Goal: Task Accomplishment & Management: Manage account settings

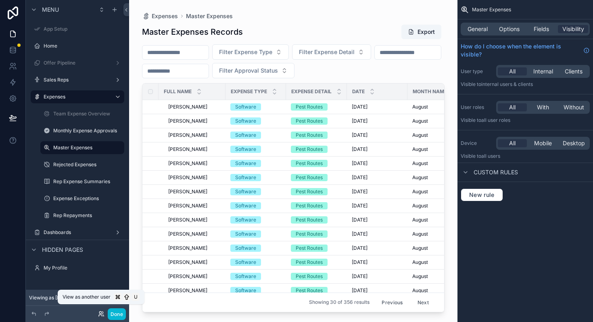
click at [99, 313] on icon at bounding box center [100, 312] width 2 height 2
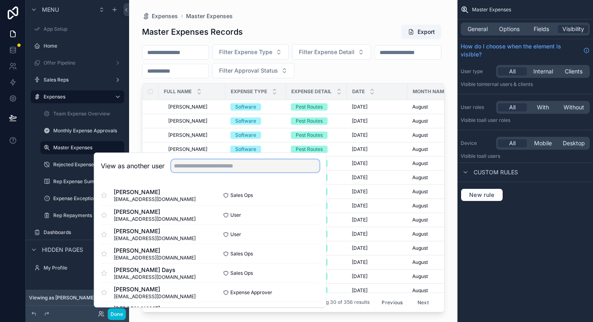
click at [214, 168] on input "text" at bounding box center [245, 165] width 148 height 13
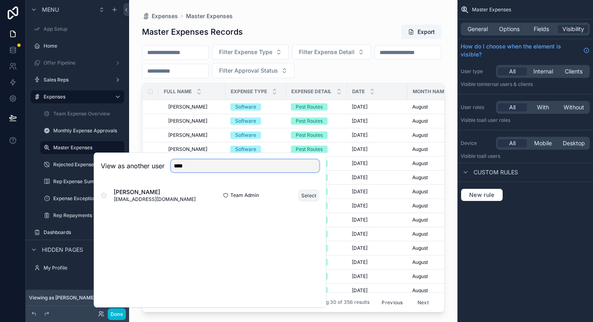
type input "****"
click at [306, 190] on button "Select" at bounding box center [308, 195] width 21 height 12
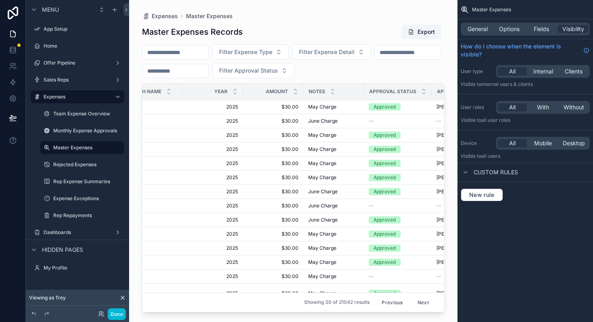
scroll to position [0, 291]
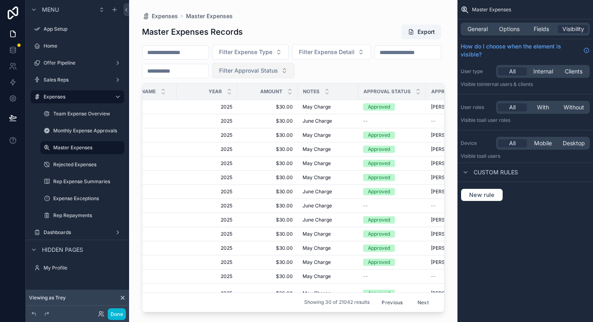
click at [294, 64] on button "Filter Approval Status" at bounding box center [253, 70] width 82 height 15
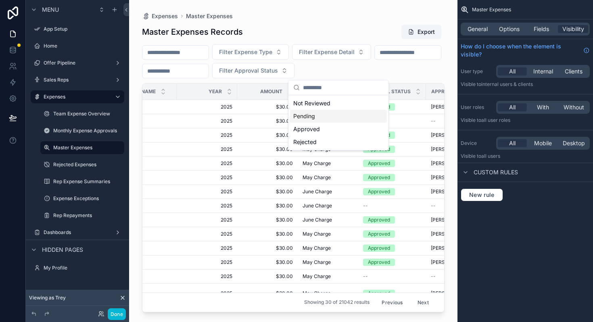
click at [312, 117] on div "Pending" at bounding box center [338, 116] width 97 height 13
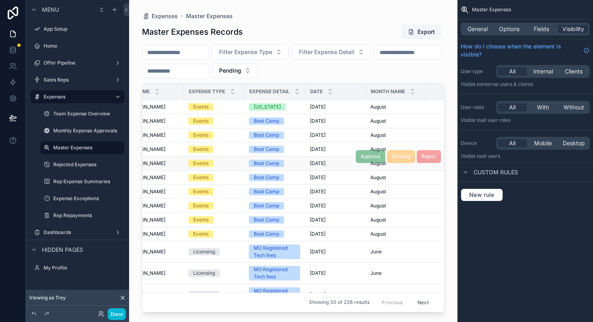
scroll to position [0, 39]
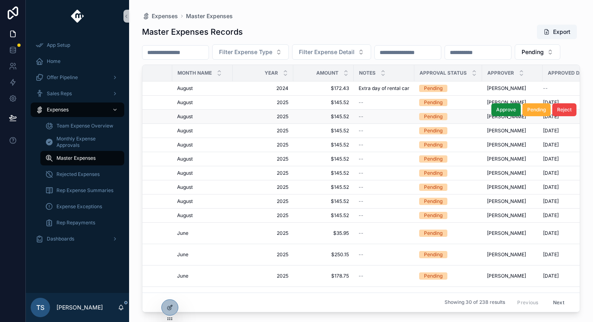
scroll to position [0, 236]
click at [274, 120] on span "2025" at bounding box center [261, 116] width 51 height 6
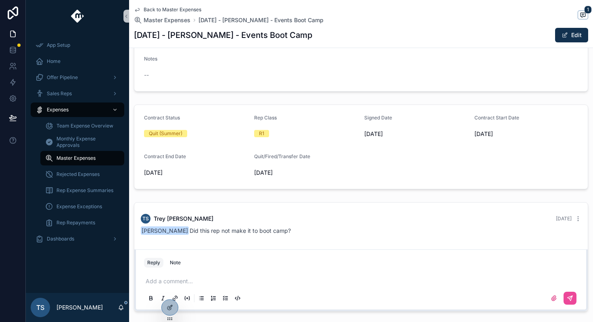
scroll to position [184, 0]
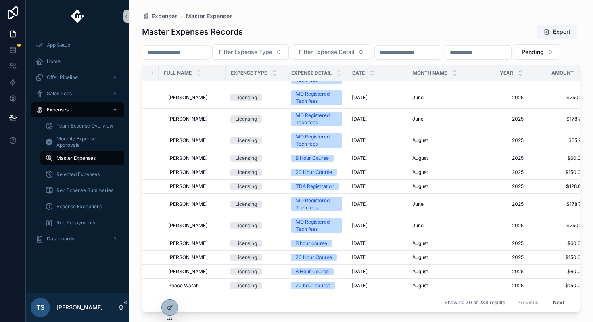
scroll to position [305, 0]
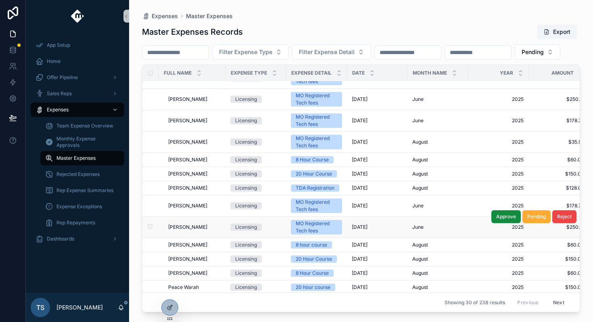
click at [190, 230] on span "Parker Bolos" at bounding box center [187, 227] width 39 height 6
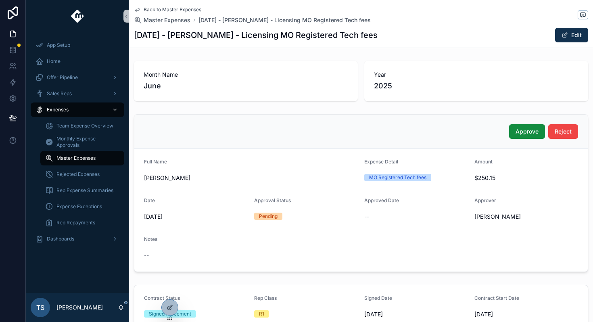
click at [148, 12] on span "Back to Master Expenses" at bounding box center [173, 9] width 58 height 6
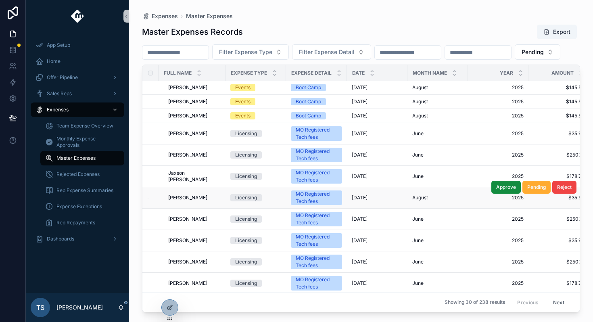
scroll to position [105, 0]
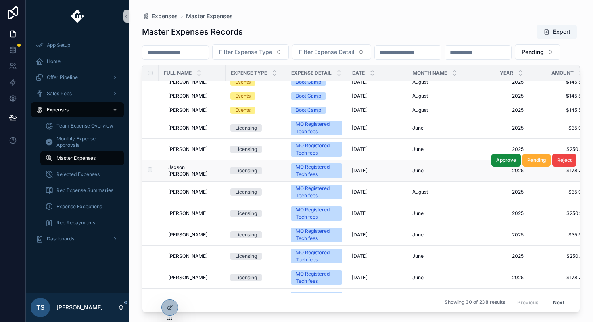
click at [178, 177] on span "Jaxson [PERSON_NAME]" at bounding box center [194, 170] width 52 height 13
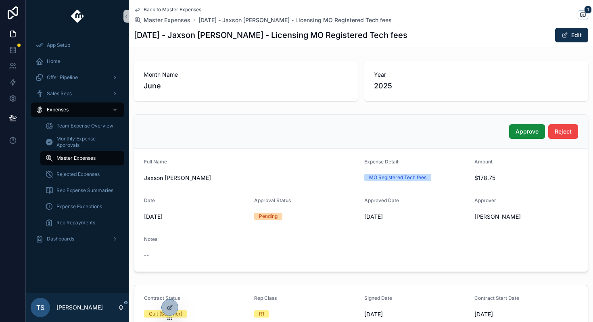
scroll to position [15, 0]
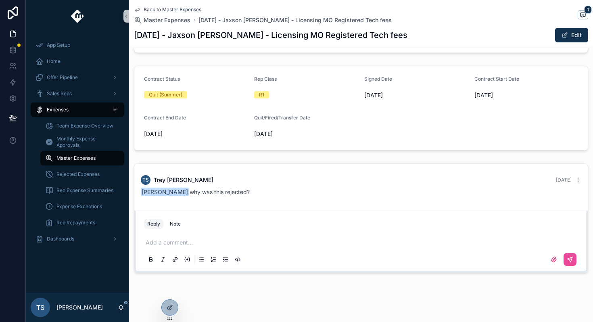
scroll to position [225, 0]
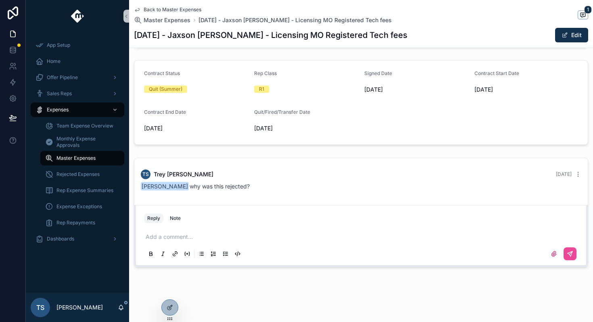
click at [179, 10] on span "Back to Master Expenses" at bounding box center [173, 9] width 58 height 6
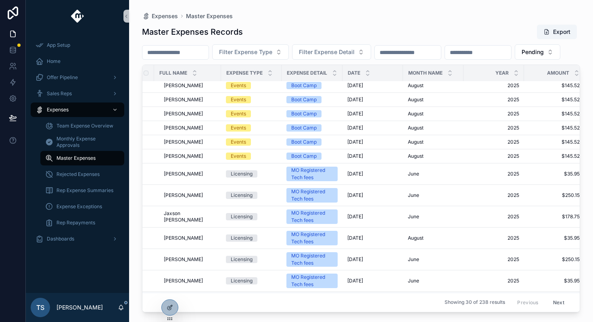
scroll to position [55, 4]
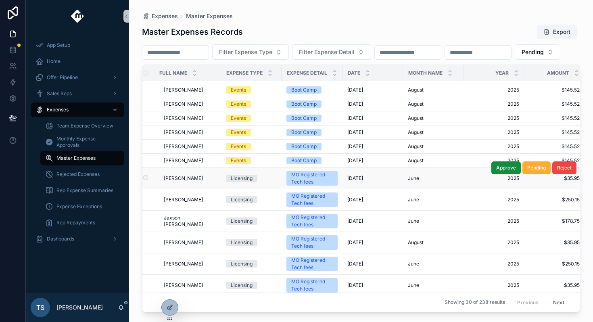
click at [243, 189] on td "Licensing" at bounding box center [251, 178] width 60 height 21
click at [239, 182] on div "Licensing" at bounding box center [242, 178] width 22 height 7
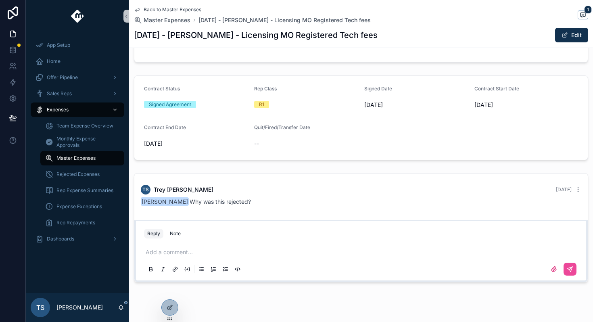
scroll to position [225, 0]
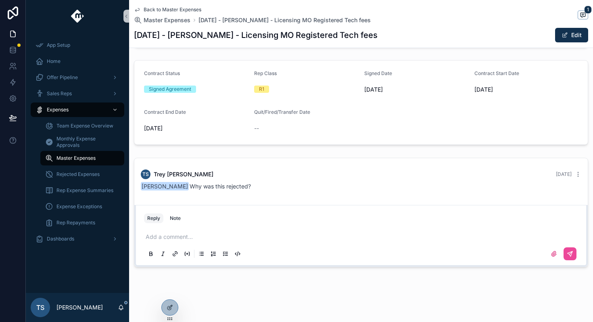
click at [171, 10] on span "Back to Master Expenses" at bounding box center [173, 9] width 58 height 6
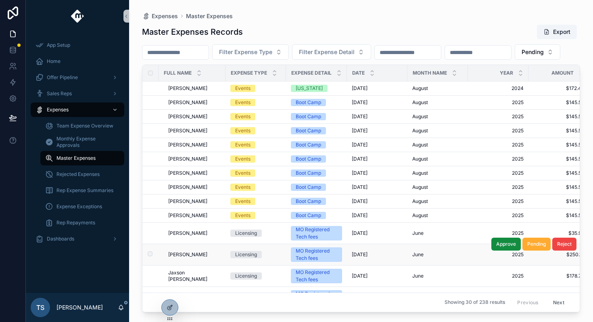
click at [190, 258] on span "[PERSON_NAME]" at bounding box center [187, 254] width 39 height 6
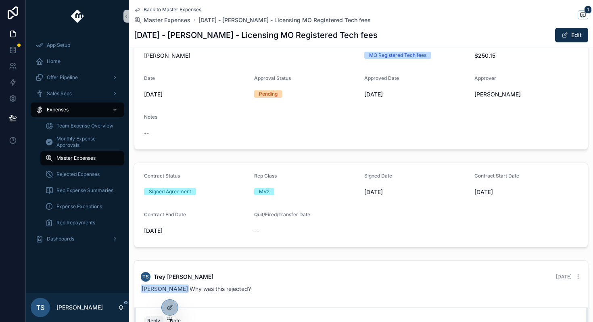
scroll to position [124, 0]
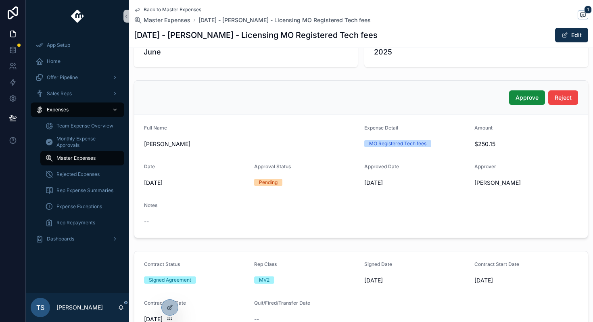
scroll to position [45, 0]
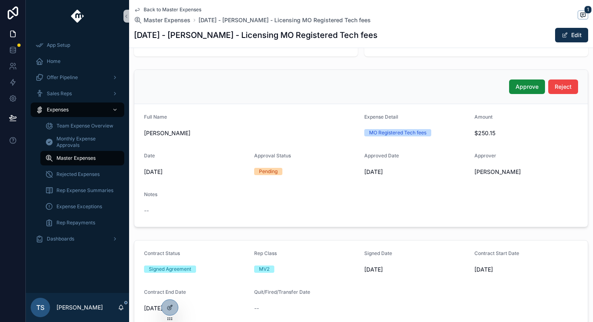
click at [190, 8] on span "Back to Master Expenses" at bounding box center [173, 9] width 58 height 6
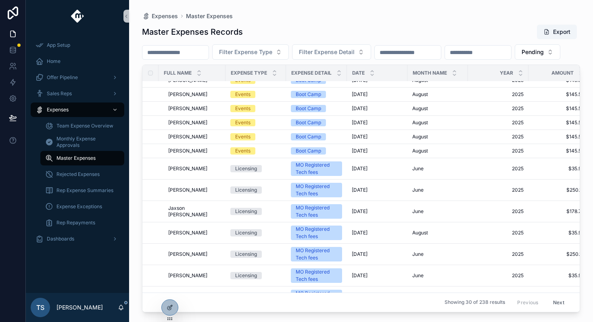
scroll to position [66, 0]
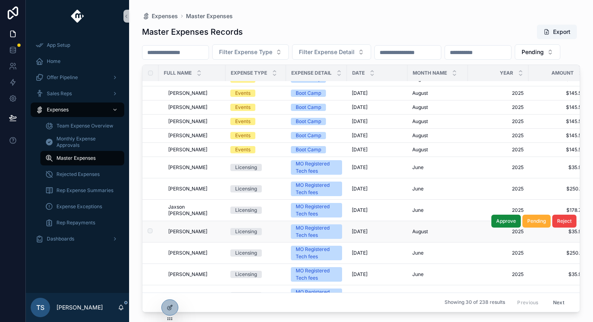
click at [194, 235] on span "[PERSON_NAME]" at bounding box center [187, 231] width 39 height 6
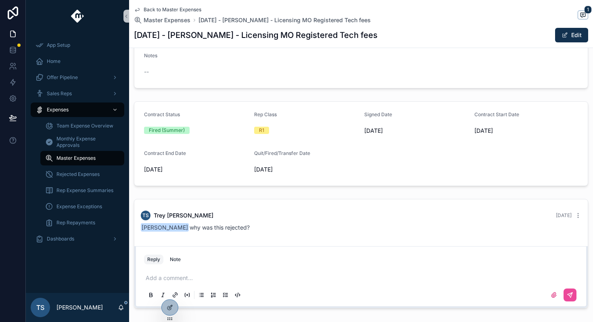
scroll to position [225, 0]
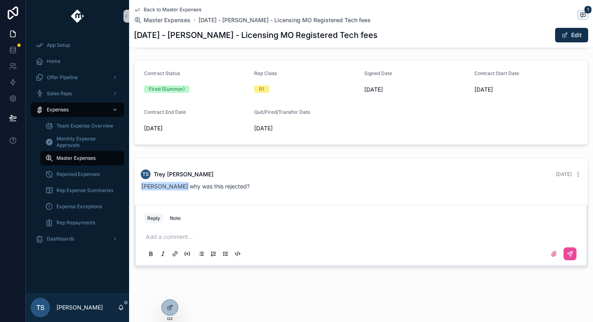
click at [189, 11] on span "Back to Master Expenses" at bounding box center [173, 9] width 58 height 6
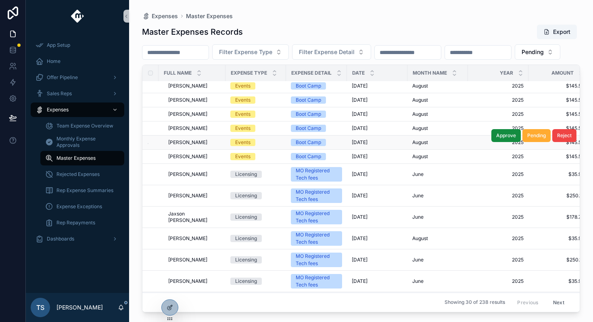
scroll to position [61, 0]
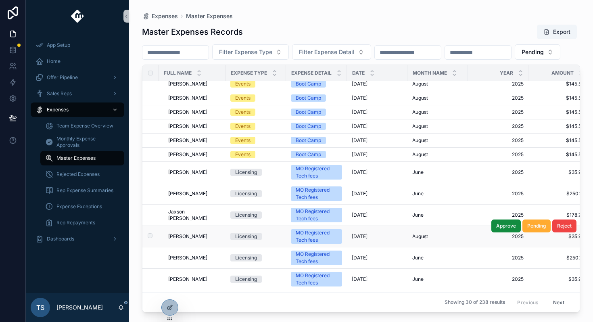
click at [206, 239] on div "[PERSON_NAME] [PERSON_NAME]" at bounding box center [194, 236] width 52 height 6
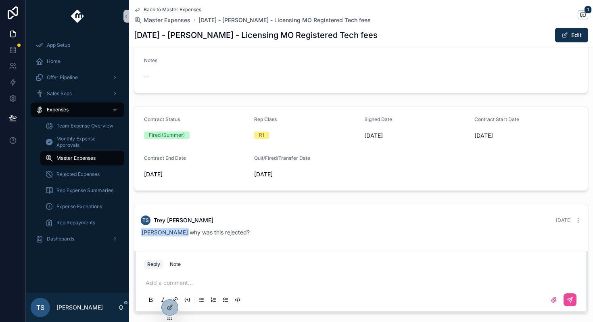
scroll to position [225, 0]
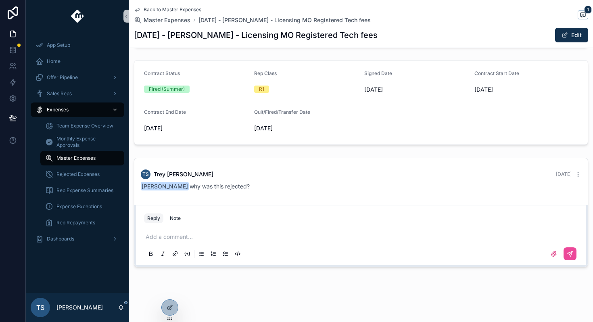
click at [156, 9] on span "Back to Master Expenses" at bounding box center [173, 9] width 58 height 6
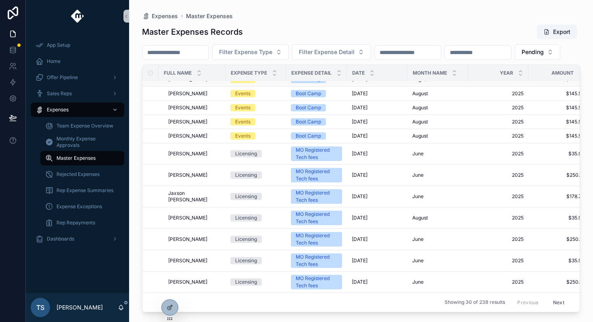
scroll to position [81, 0]
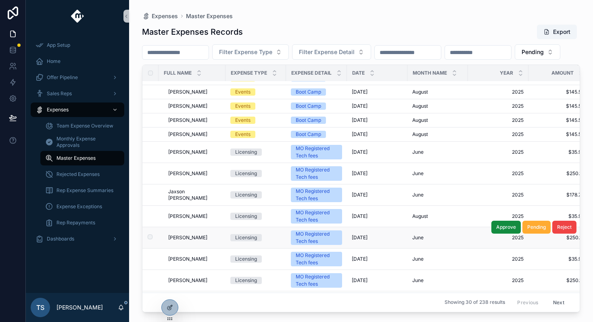
click at [191, 241] on span "[PERSON_NAME]" at bounding box center [187, 237] width 39 height 6
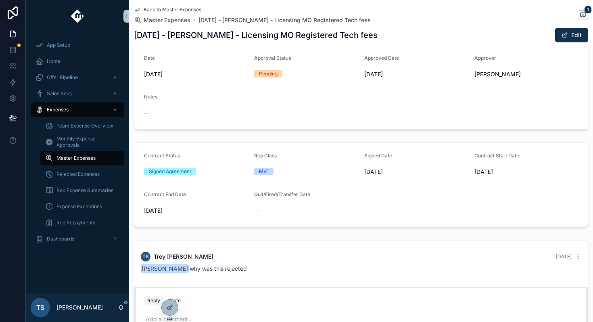
scroll to position [145, 0]
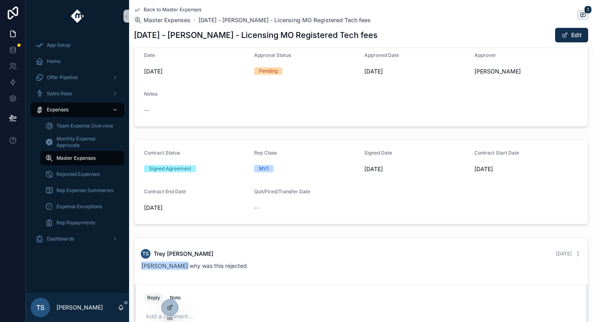
click at [191, 6] on span "Back to Master Expenses" at bounding box center [173, 9] width 58 height 6
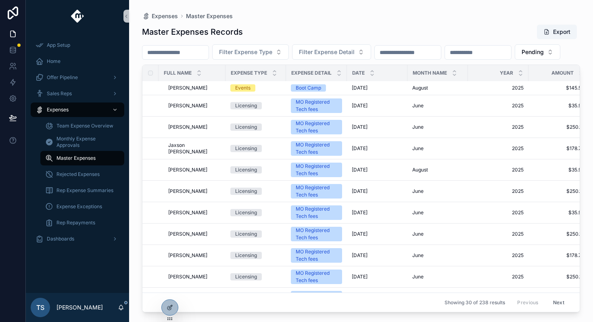
scroll to position [129, 0]
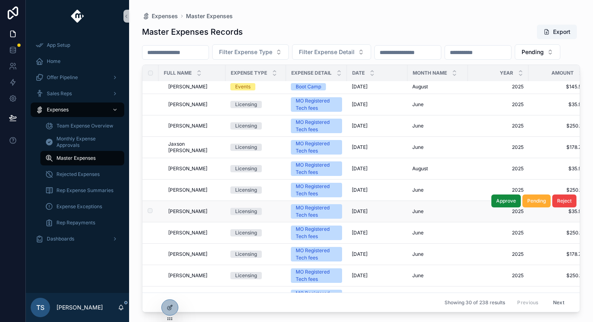
click at [195, 214] on span "[PERSON_NAME]" at bounding box center [187, 211] width 39 height 6
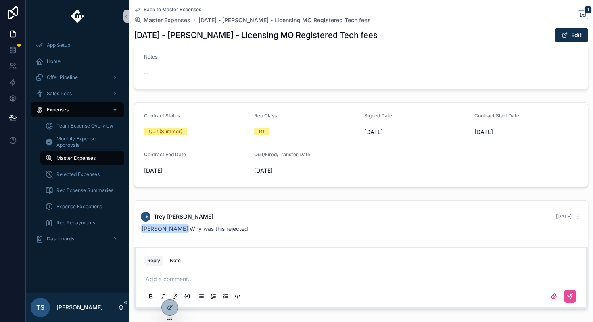
scroll to position [183, 0]
click at [162, 8] on span "Back to Master Expenses" at bounding box center [173, 9] width 58 height 6
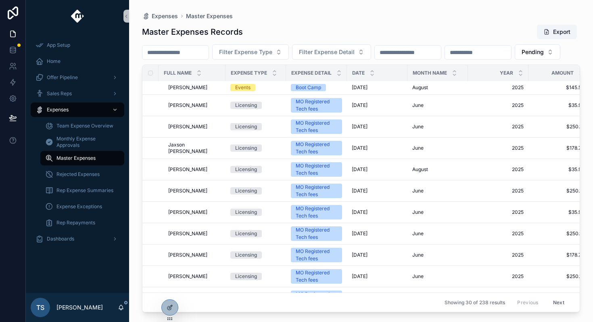
scroll to position [129, 0]
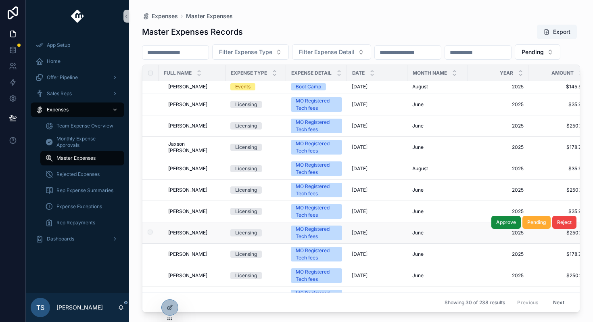
click at [193, 236] on span "[PERSON_NAME]" at bounding box center [187, 232] width 39 height 6
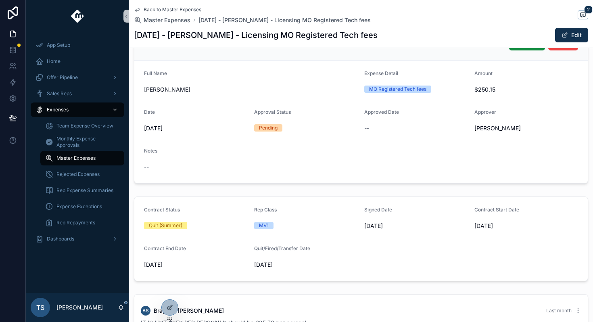
scroll to position [87, 0]
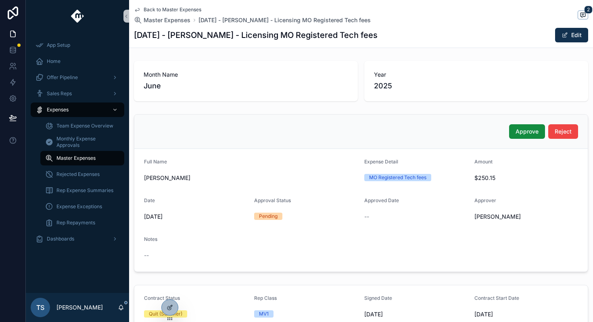
click at [170, 10] on span "Back to Master Expenses" at bounding box center [173, 9] width 58 height 6
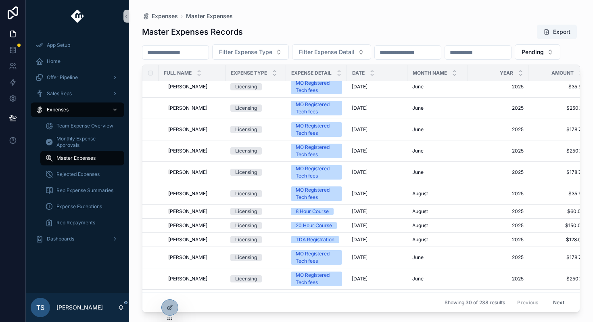
scroll to position [254, 0]
click at [201, 132] on div "[PERSON_NAME] [PERSON_NAME]" at bounding box center [194, 129] width 52 height 6
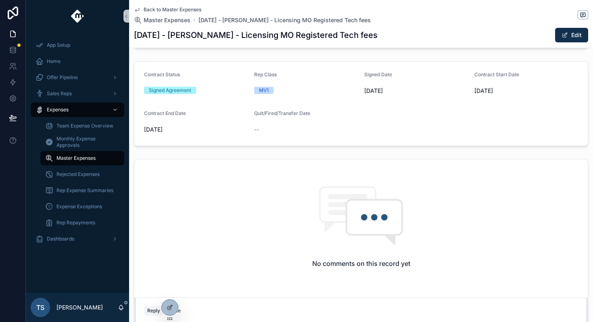
scroll to position [316, 0]
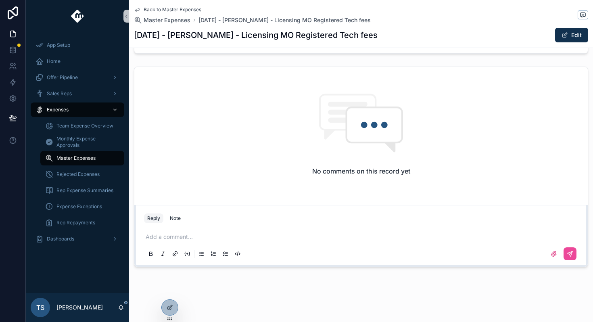
click at [151, 9] on span "Back to Master Expenses" at bounding box center [173, 9] width 58 height 6
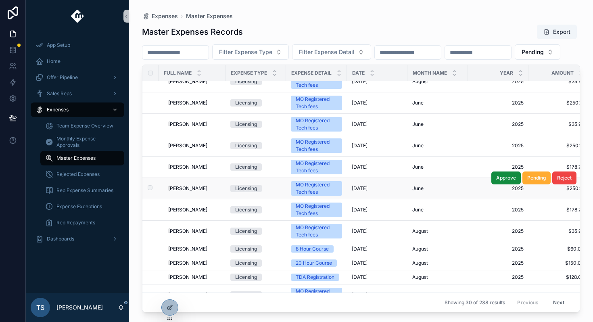
scroll to position [224, 0]
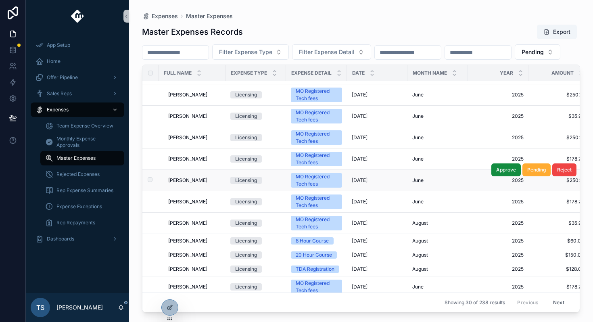
click at [196, 183] on span "Cornelius Brown" at bounding box center [187, 180] width 39 height 6
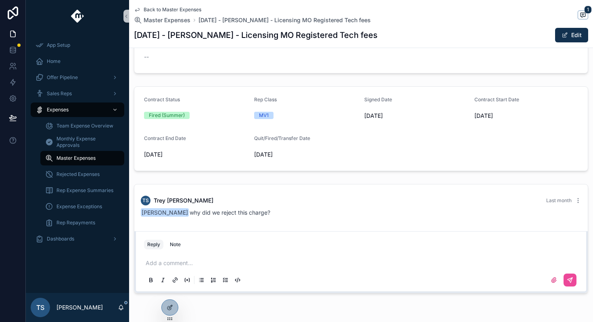
scroll to position [225, 0]
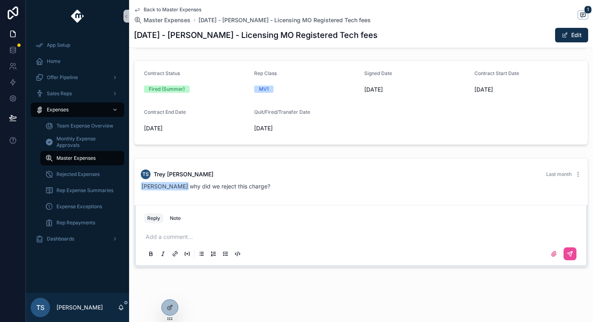
click at [165, 8] on span "Back to Master Expenses" at bounding box center [173, 9] width 58 height 6
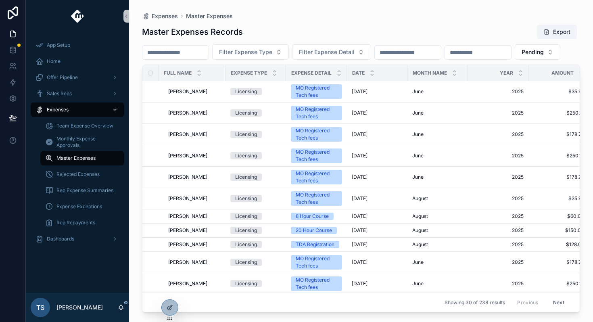
scroll to position [255, 0]
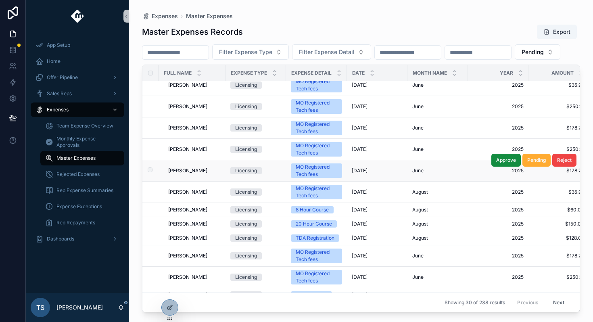
click at [201, 181] on td "Corbin Fordham Corbin Fordham" at bounding box center [191, 170] width 67 height 21
click at [198, 174] on span "Corbin Fordham" at bounding box center [187, 170] width 39 height 6
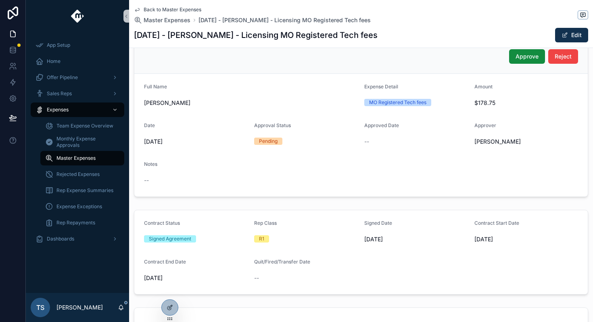
scroll to position [75, 0]
click at [160, 10] on span "Back to Master Expenses" at bounding box center [173, 9] width 58 height 6
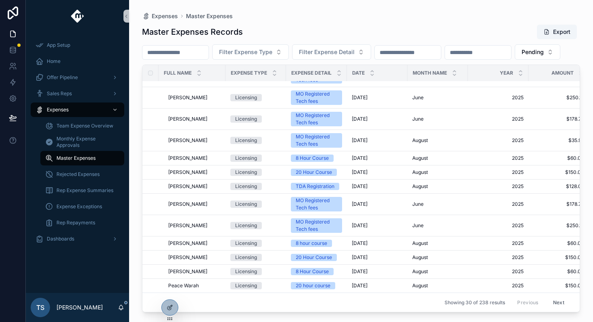
scroll to position [325, 0]
click at [186, 116] on span "Corbin Fordham" at bounding box center [187, 119] width 39 height 6
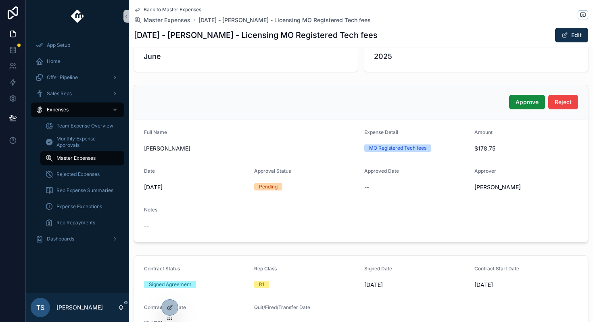
scroll to position [30, 0]
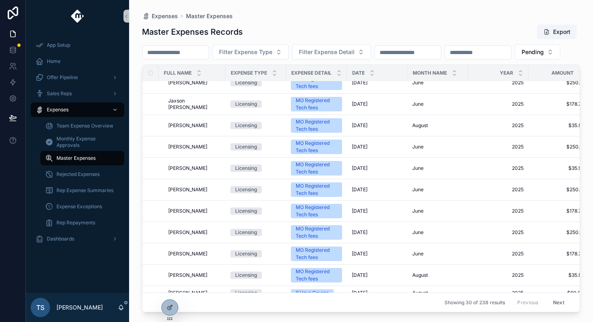
scroll to position [325, 0]
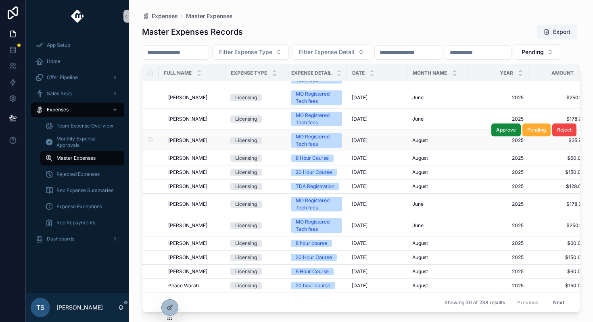
click at [176, 143] on span "Chris Massey" at bounding box center [187, 140] width 39 height 6
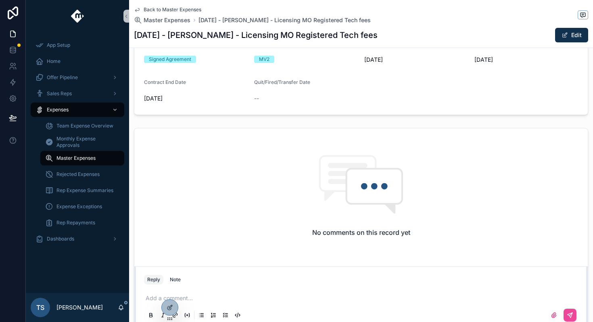
scroll to position [263, 0]
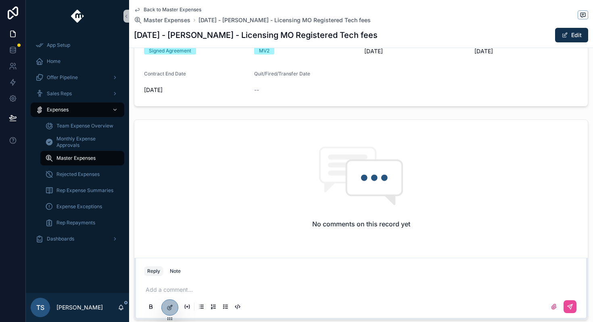
click at [200, 286] on p "scrollable content" at bounding box center [363, 289] width 434 height 8
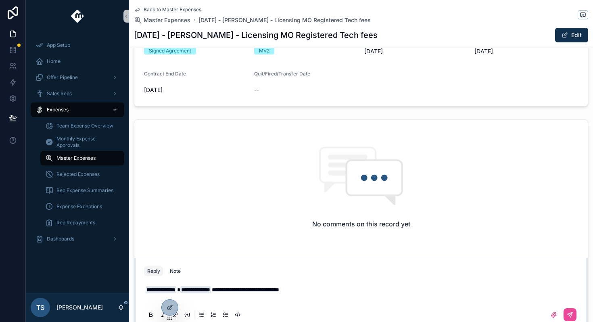
click at [333, 295] on p "scrollable content" at bounding box center [363, 297] width 434 height 8
click at [333, 287] on p "**********" at bounding box center [363, 289] width 434 height 8
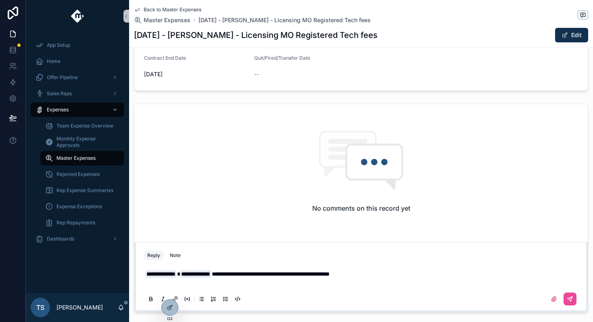
scroll to position [324, 0]
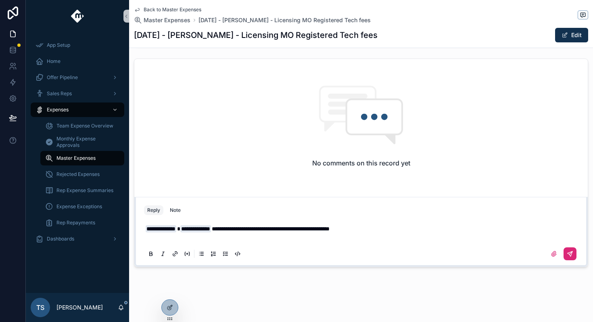
click at [572, 258] on button "scrollable content" at bounding box center [569, 253] width 13 height 13
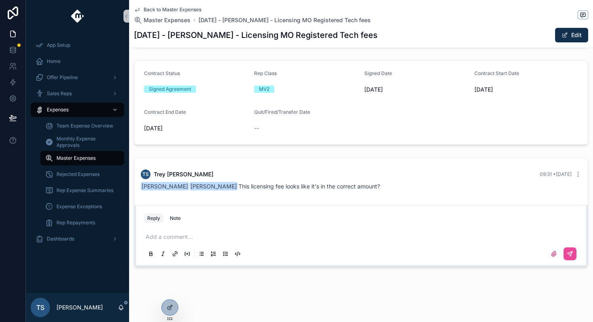
click at [175, 10] on span "Back to Master Expenses" at bounding box center [173, 9] width 58 height 6
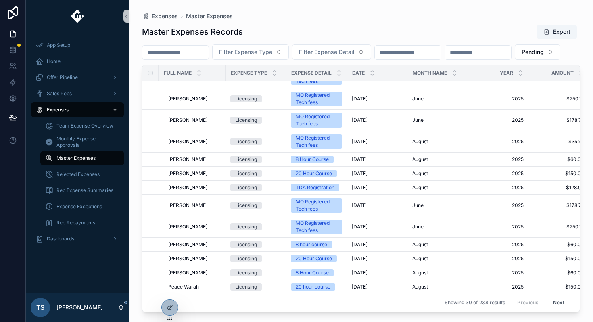
scroll to position [325, 0]
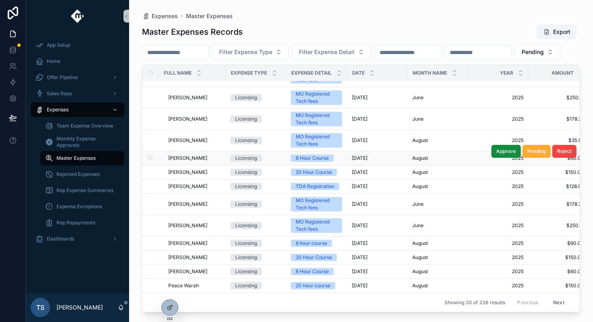
click at [241, 155] on div "Licensing" at bounding box center [246, 157] width 22 height 7
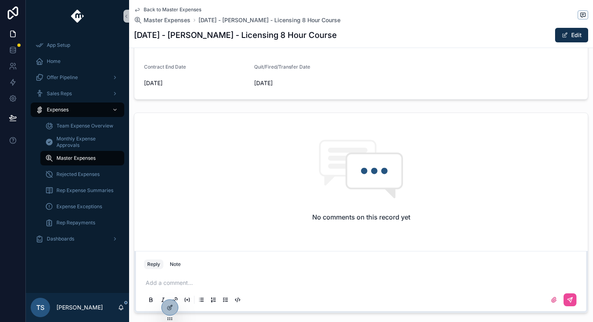
scroll to position [316, 0]
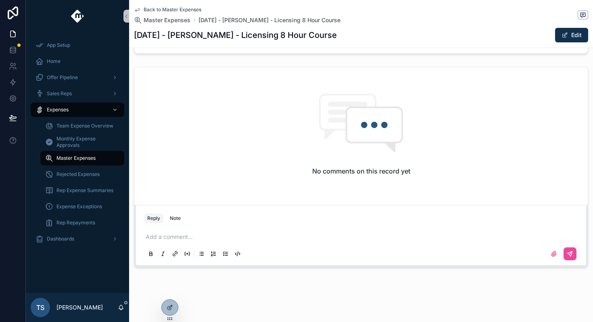
click at [227, 241] on div "Add a comment..." at bounding box center [361, 245] width 434 height 34
click at [210, 238] on p "scrollable content" at bounding box center [363, 237] width 434 height 8
click at [570, 257] on button "scrollable content" at bounding box center [569, 253] width 13 height 13
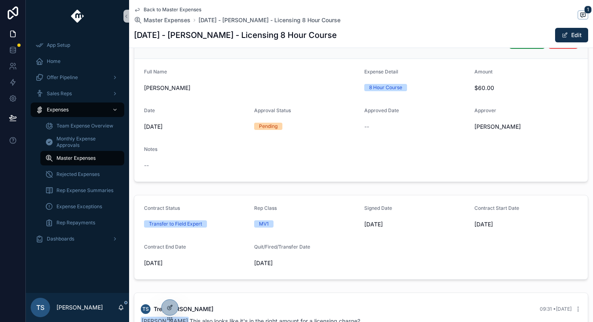
scroll to position [87, 0]
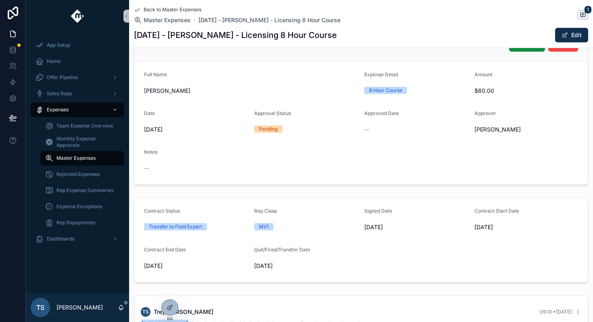
click at [177, 9] on span "Back to Master Expenses" at bounding box center [173, 9] width 58 height 6
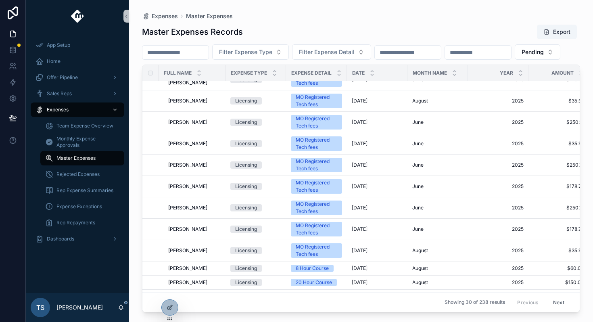
scroll to position [325, 0]
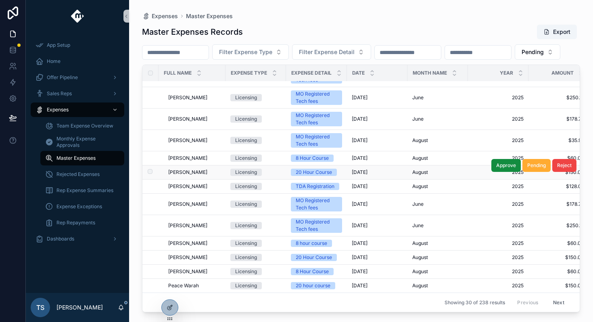
click at [190, 172] on span "Carter Wolf" at bounding box center [187, 172] width 39 height 6
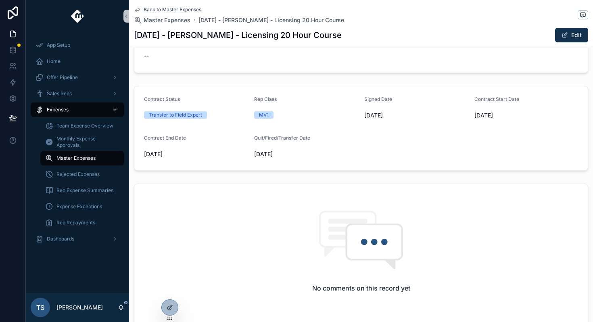
scroll to position [273, 0]
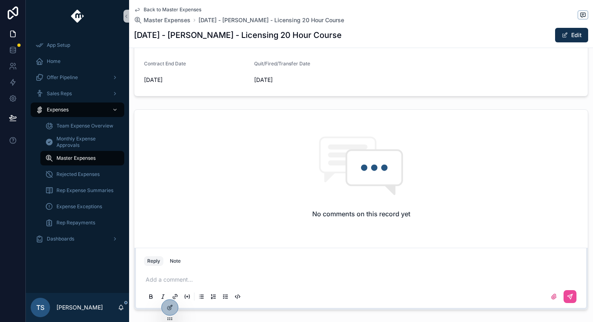
click at [191, 277] on p "scrollable content" at bounding box center [363, 279] width 434 height 8
click at [176, 279] on span "**********" at bounding box center [161, 279] width 31 height 7
click at [188, 279] on span "**********" at bounding box center [262, 280] width 170 height 6
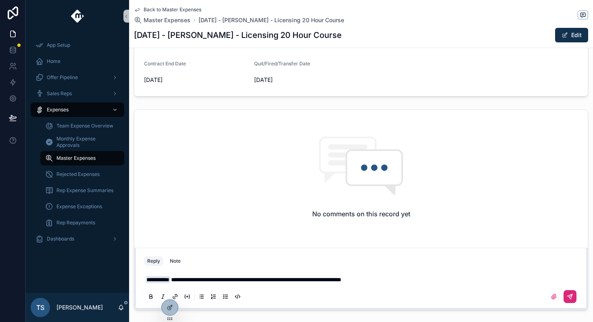
click at [572, 291] on button "scrollable content" at bounding box center [569, 296] width 13 height 13
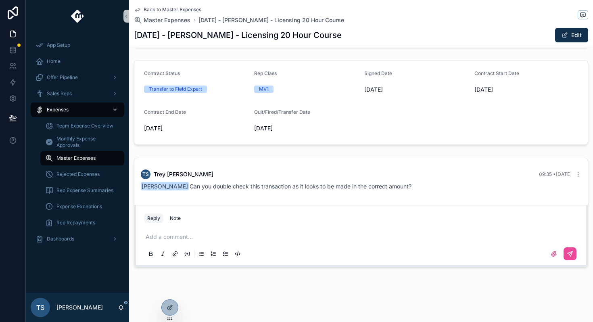
scroll to position [225, 0]
click at [196, 8] on span "Back to Master Expenses" at bounding box center [173, 9] width 58 height 6
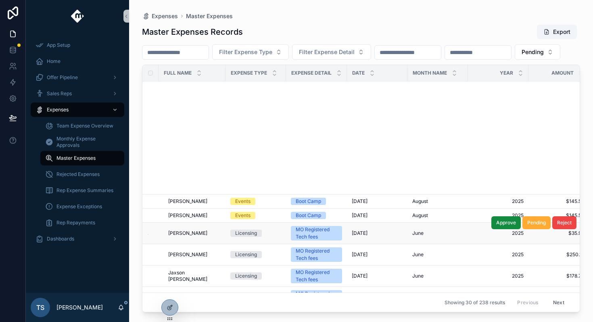
scroll to position [325, 0]
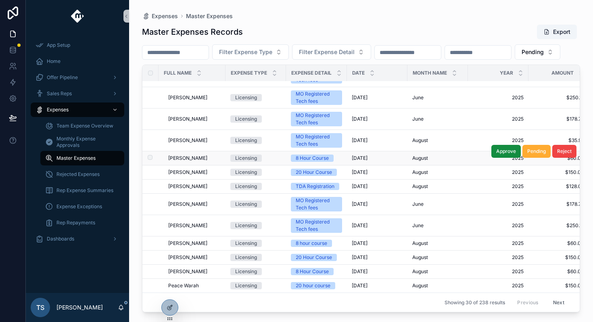
click at [196, 152] on td "Carter Wolf Carter Wolf" at bounding box center [191, 158] width 67 height 14
click at [192, 156] on span "Carter Wolf" at bounding box center [187, 158] width 39 height 6
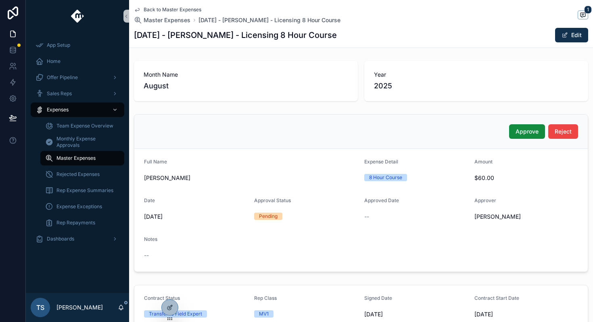
scroll to position [225, 0]
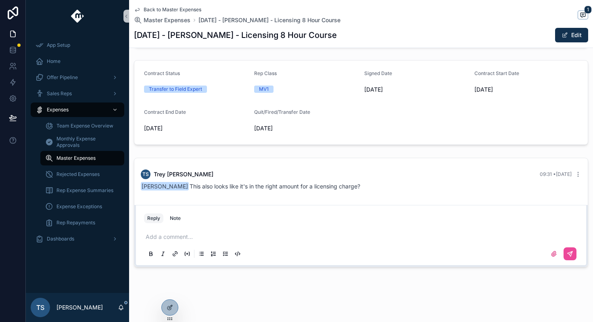
click at [178, 187] on span "[PERSON_NAME]" at bounding box center [165, 186] width 48 height 8
click at [580, 176] on icon "scrollable content" at bounding box center [577, 174] width 6 height 6
click at [572, 158] on span "Delete comment" at bounding box center [568, 159] width 38 height 6
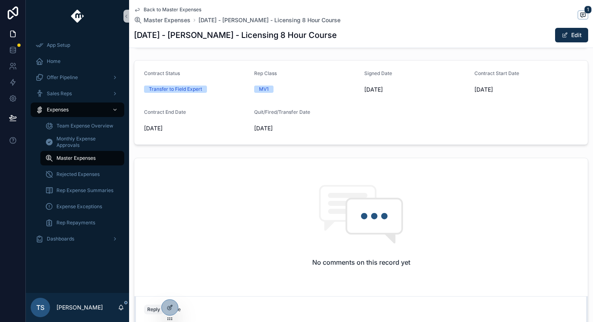
scroll to position [316, 0]
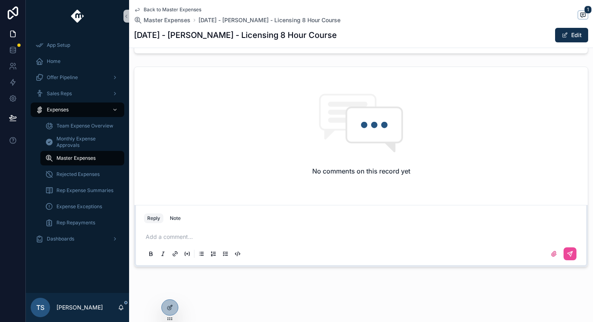
click at [270, 234] on p "scrollable content" at bounding box center [363, 237] width 434 height 8
click at [573, 254] on button "scrollable content" at bounding box center [569, 253] width 13 height 13
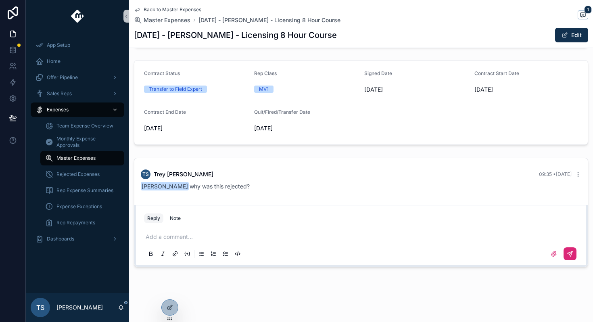
scroll to position [0, 0]
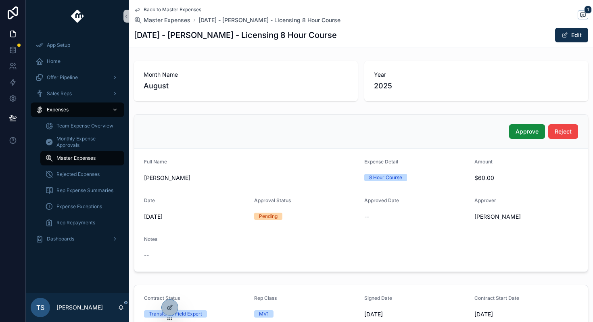
click at [193, 10] on span "Back to Master Expenses" at bounding box center [173, 9] width 58 height 6
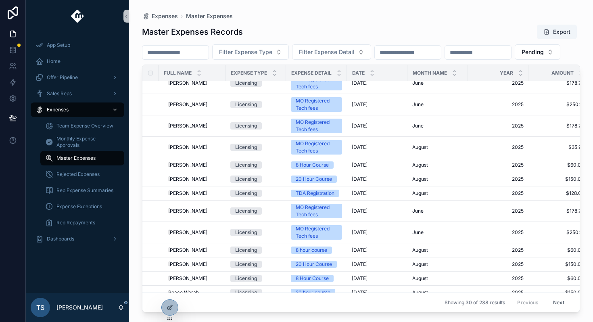
scroll to position [325, 0]
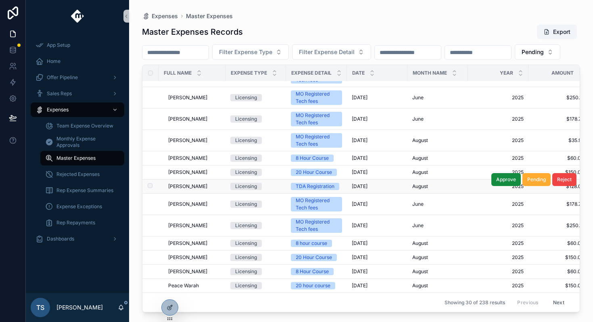
click at [187, 187] on span "Carter Wolf" at bounding box center [187, 186] width 39 height 6
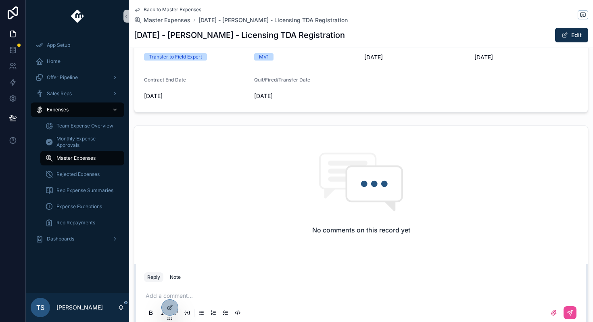
scroll to position [316, 0]
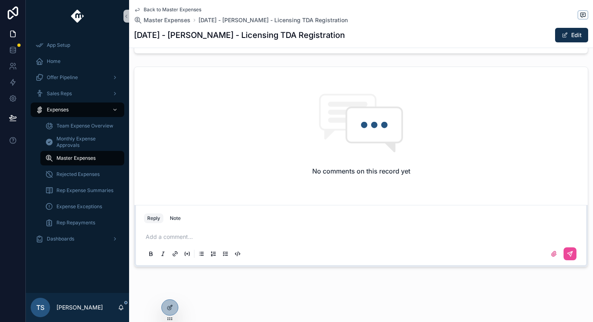
click at [179, 233] on p "scrollable content" at bounding box center [363, 237] width 434 height 8
click at [566, 254] on button "scrollable content" at bounding box center [569, 253] width 13 height 13
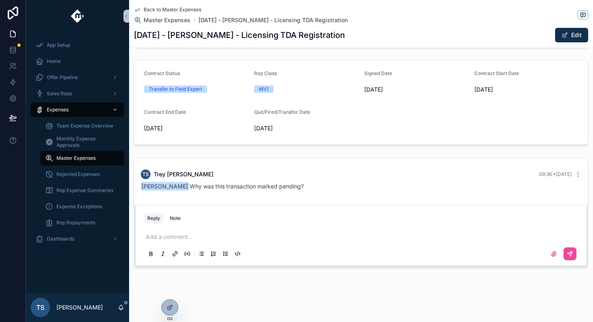
scroll to position [225, 0]
click at [175, 8] on span "Back to Master Expenses" at bounding box center [173, 9] width 58 height 6
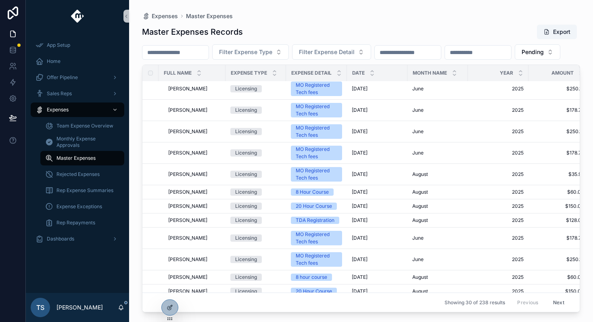
scroll to position [325, 0]
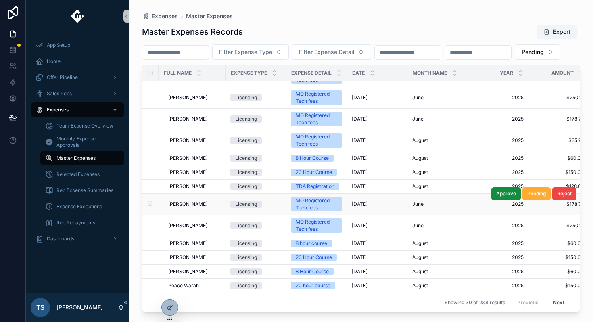
click at [196, 200] on td "Robert Warne Robert Warne" at bounding box center [191, 204] width 67 height 21
click at [188, 204] on span "Robert Warne" at bounding box center [187, 204] width 39 height 6
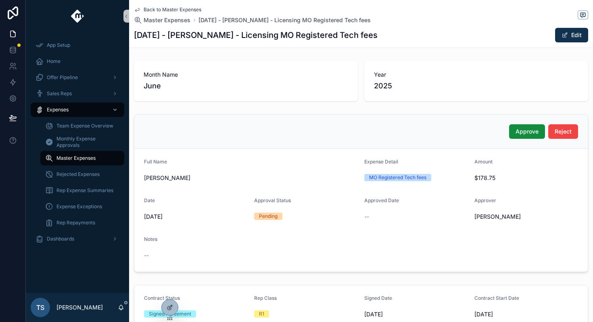
click at [164, 11] on span "Back to Master Expenses" at bounding box center [173, 9] width 58 height 6
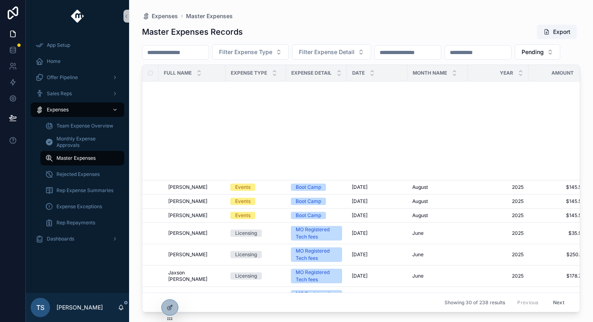
scroll to position [325, 0]
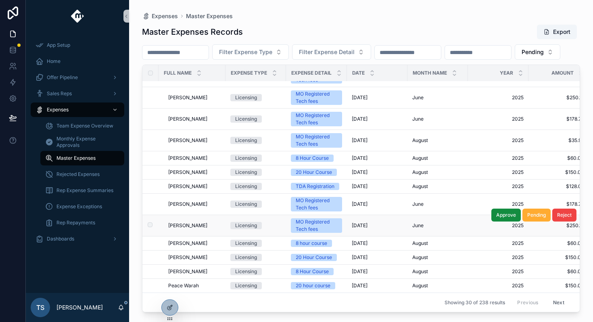
click at [194, 225] on span "Parker Bolos" at bounding box center [187, 225] width 39 height 6
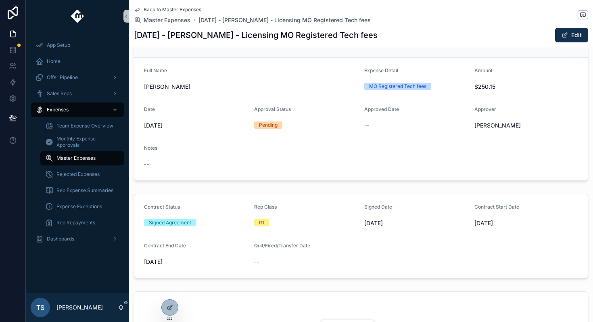
scroll to position [70, 0]
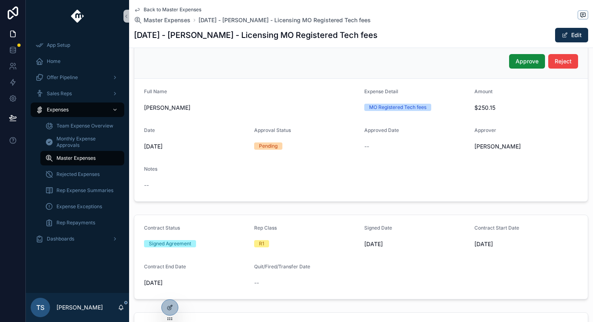
click at [160, 11] on span "Back to Master Expenses" at bounding box center [173, 9] width 58 height 6
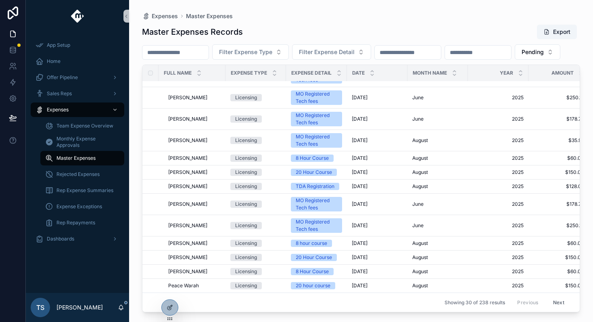
scroll to position [325, 0]
click at [191, 241] on span "Bryan Sierra" at bounding box center [187, 243] width 39 height 6
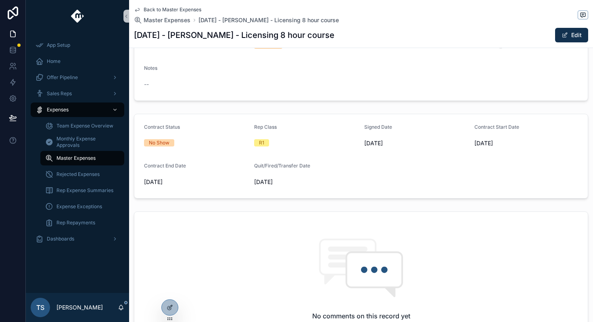
scroll to position [316, 0]
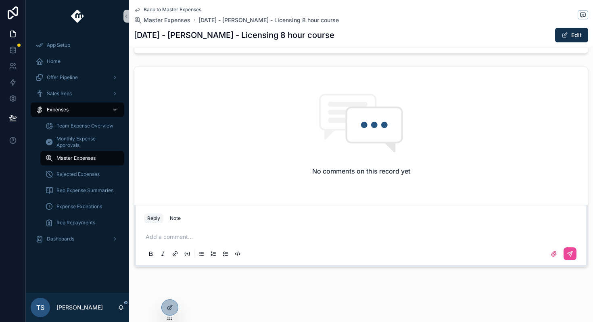
click at [194, 235] on p "scrollable content" at bounding box center [363, 237] width 434 height 8
click at [572, 254] on icon "scrollable content" at bounding box center [569, 253] width 6 height 6
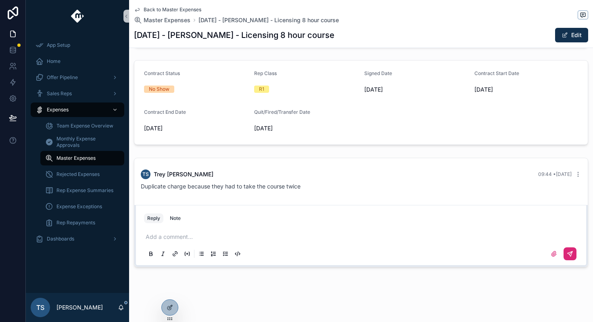
scroll to position [225, 0]
click at [157, 9] on span "Back to Master Expenses" at bounding box center [173, 9] width 58 height 6
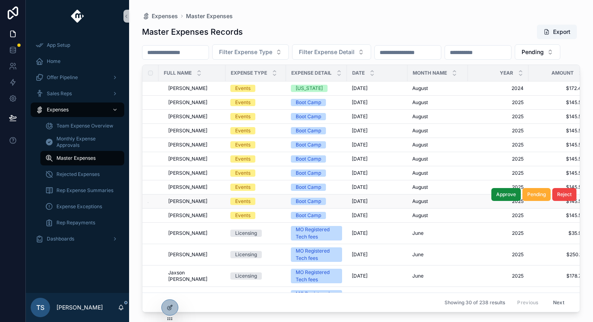
scroll to position [325, 0]
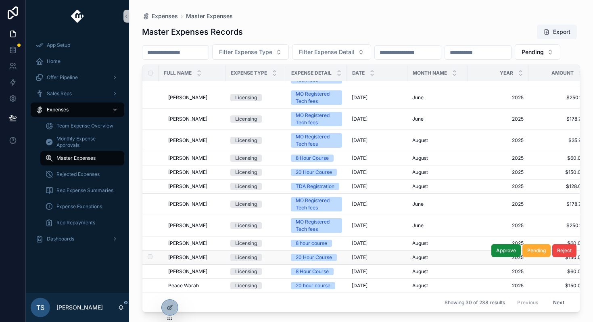
click at [225, 254] on td "Licensing" at bounding box center [255, 257] width 60 height 14
click at [193, 253] on td "Bryan Sierra Bryan Sierra" at bounding box center [191, 257] width 67 height 14
click at [185, 258] on span "Bryan Sierra" at bounding box center [187, 257] width 39 height 6
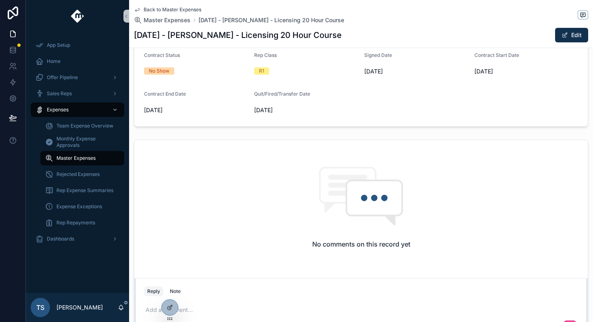
scroll to position [316, 0]
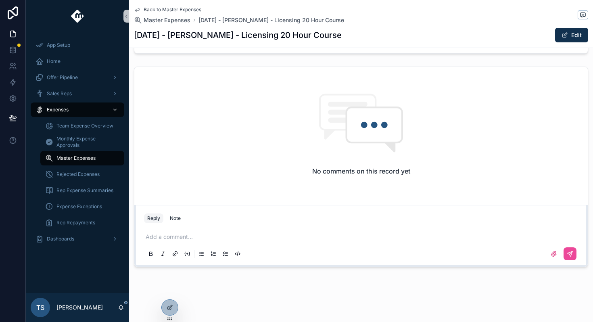
click at [191, 239] on p "scrollable content" at bounding box center [363, 237] width 434 height 8
click at [233, 237] on p "scrollable content" at bounding box center [363, 237] width 434 height 8
click at [572, 255] on icon "scrollable content" at bounding box center [569, 253] width 6 height 6
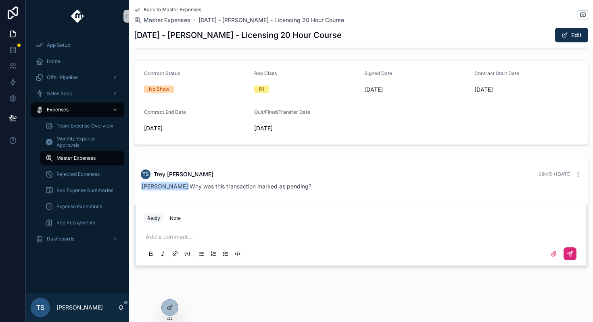
scroll to position [225, 0]
click at [176, 4] on div "Back to Master Expenses Master Expenses August 2025 - Bryan Sierra - Licensing …" at bounding box center [361, 24] width 454 height 48
click at [176, 7] on span "Back to Master Expenses" at bounding box center [173, 9] width 58 height 6
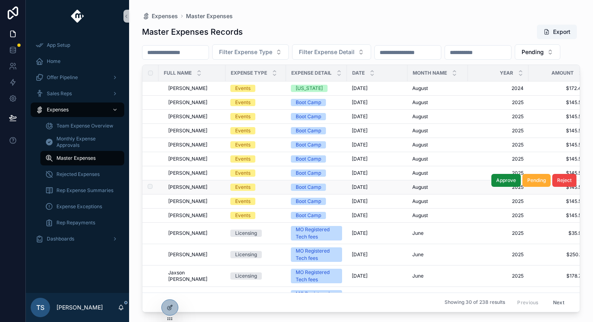
scroll to position [325, 0]
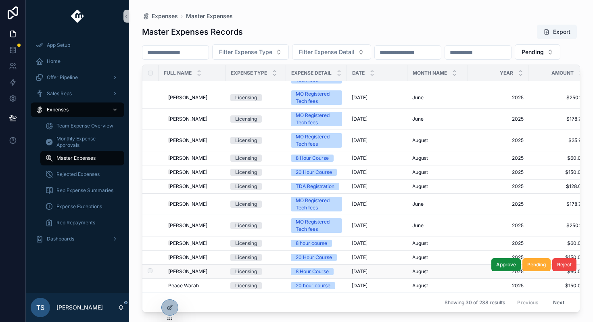
click at [203, 270] on div "Bryan Sierra Bryan Sierra" at bounding box center [194, 271] width 52 height 6
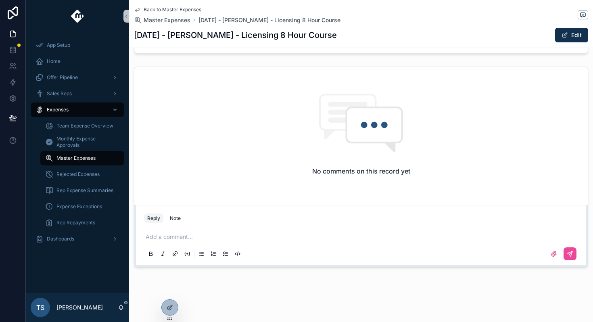
scroll to position [303, 0]
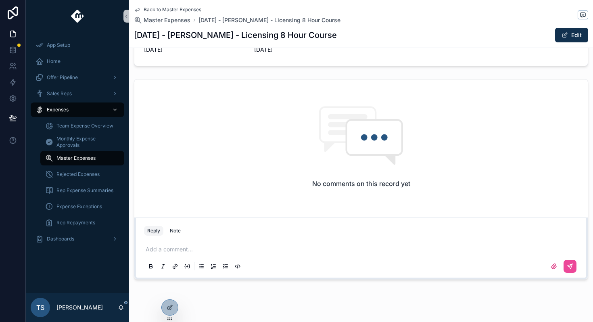
click at [208, 255] on div "Add a comment..." at bounding box center [361, 257] width 434 height 34
click at [212, 249] on p "scrollable content" at bounding box center [363, 249] width 434 height 8
click at [574, 267] on button "scrollable content" at bounding box center [569, 266] width 13 height 13
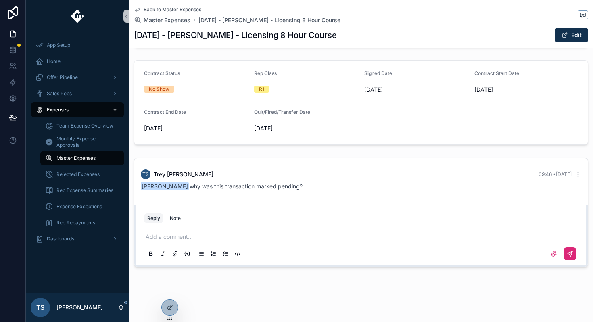
scroll to position [225, 0]
click at [181, 6] on span "Back to Master Expenses" at bounding box center [173, 9] width 58 height 6
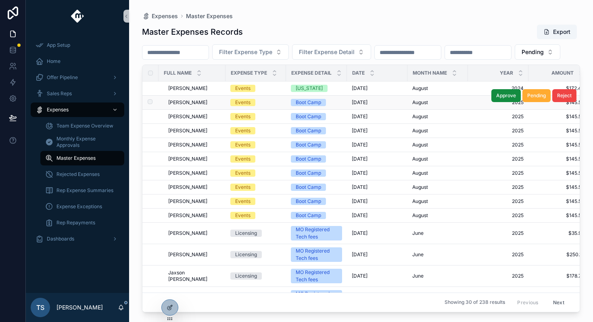
scroll to position [331, 0]
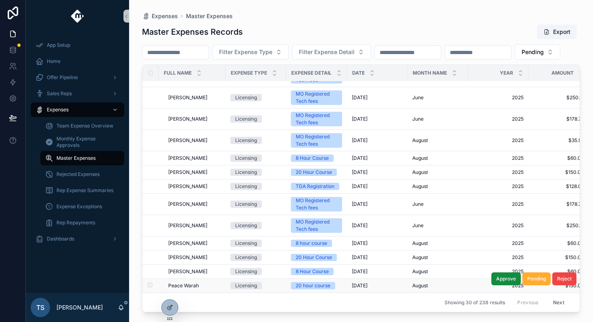
click at [189, 279] on td "Peace Warah Peace Warah" at bounding box center [191, 286] width 67 height 14
click at [189, 282] on span "Peace Warah" at bounding box center [183, 285] width 31 height 6
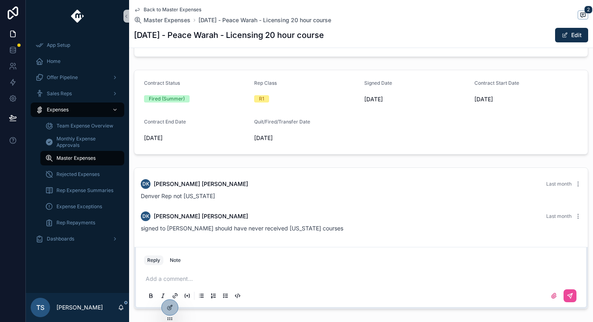
scroll to position [199, 0]
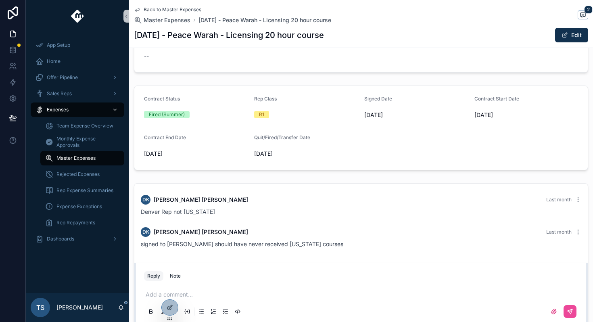
click at [191, 8] on span "Back to Master Expenses" at bounding box center [173, 9] width 58 height 6
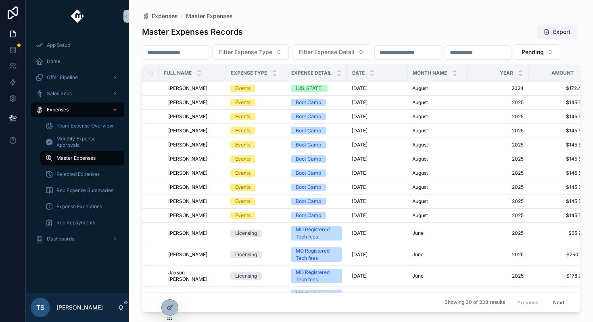
click at [551, 299] on button "Next" at bounding box center [558, 302] width 23 height 12
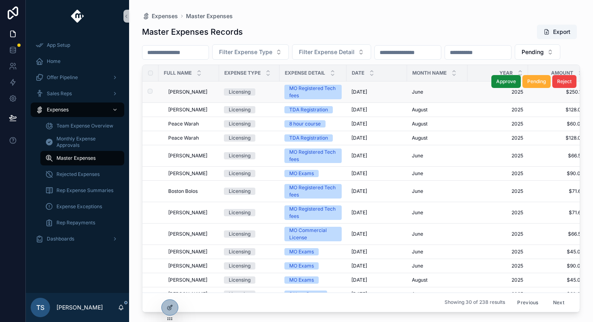
click at [189, 95] on span "Brigham Hill" at bounding box center [187, 92] width 39 height 6
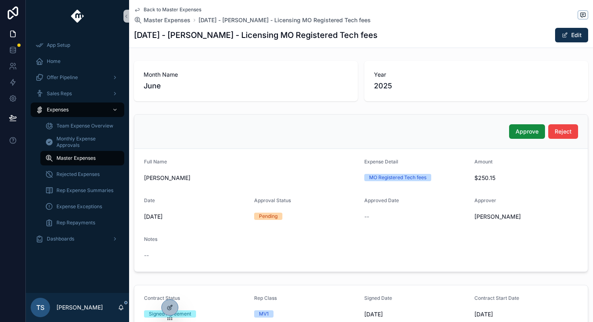
click at [121, 309] on icon "scrollable content" at bounding box center [121, 307] width 6 height 6
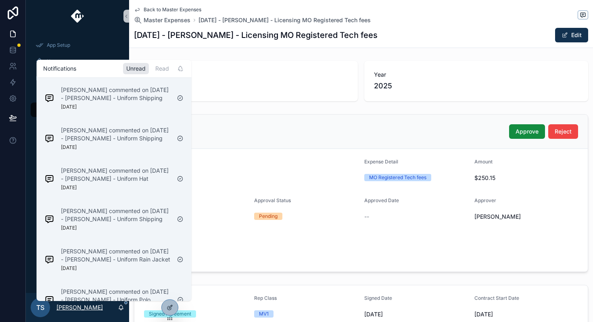
click at [77, 308] on p "[PERSON_NAME]" at bounding box center [79, 307] width 46 height 8
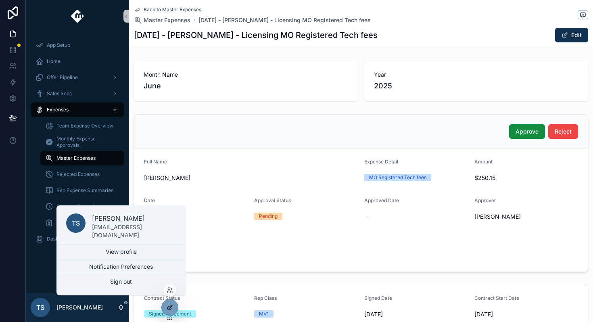
click at [173, 311] on div at bounding box center [170, 307] width 16 height 15
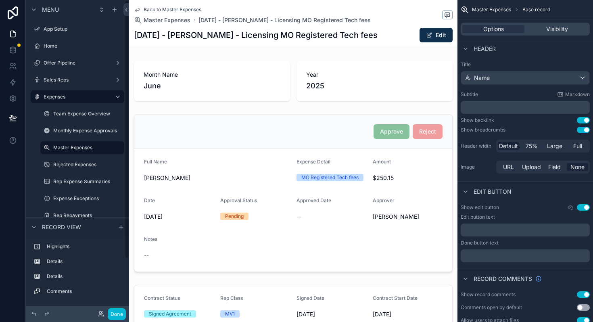
click at [97, 311] on div "Done" at bounding box center [110, 314] width 32 height 12
click at [100, 313] on icon at bounding box center [100, 312] width 2 height 2
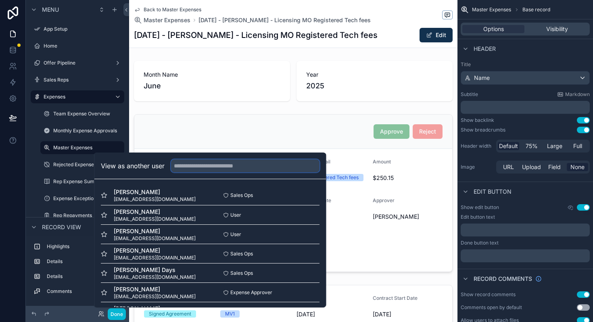
click at [206, 161] on input "text" at bounding box center [245, 165] width 148 height 13
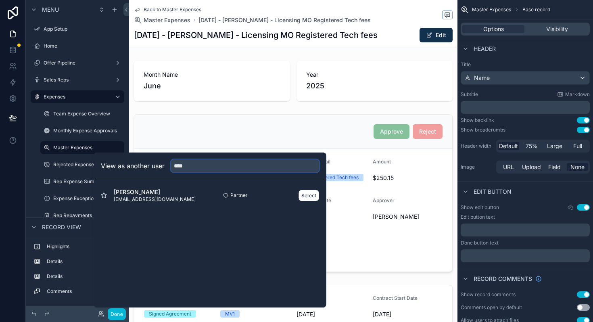
type input "****"
click at [296, 196] on div "Partner Select" at bounding box center [264, 195] width 109 height 12
click at [304, 196] on button "Select" at bounding box center [308, 195] width 21 height 12
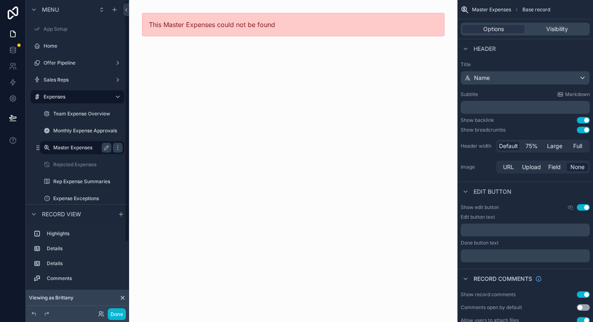
click at [98, 143] on div "Master Expenses" at bounding box center [82, 148] width 58 height 10
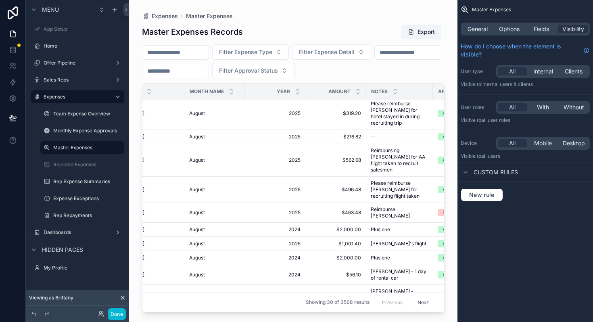
scroll to position [3, 400]
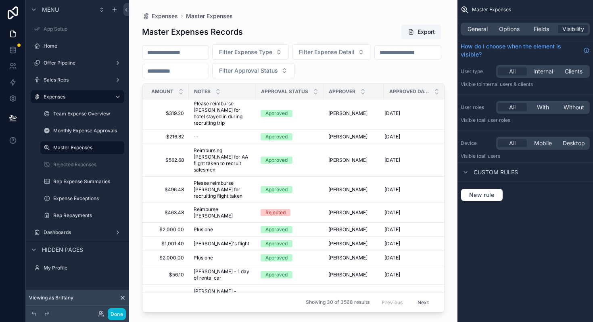
drag, startPoint x: 249, startPoint y: 309, endPoint x: 539, endPoint y: 291, distance: 291.2
click at [540, 292] on div "App Setup Home Offer Pipeline Sales Reps Expenses Team Expense Overview Monthly…" at bounding box center [361, 161] width 464 height 322
click at [417, 299] on button "Next" at bounding box center [423, 302] width 23 height 12
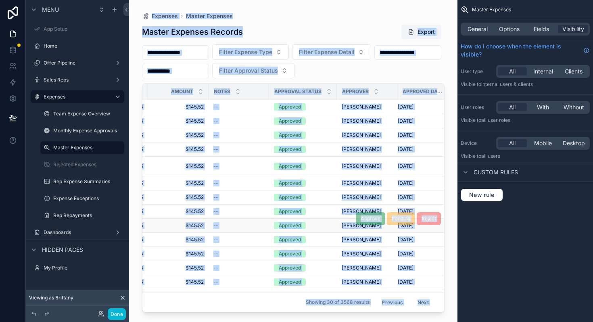
scroll to position [0, 393]
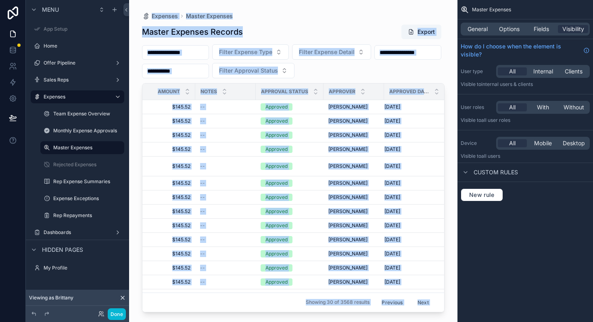
click at [420, 298] on button "Next" at bounding box center [423, 302] width 23 height 12
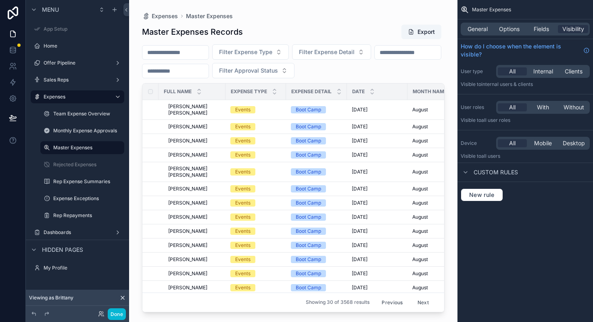
click at [397, 74] on div "Filter Expense Type Filter Expense Detail Filter Approval Status" at bounding box center [293, 61] width 302 height 34
click at [294, 69] on button "Filter Approval Status" at bounding box center [253, 70] width 82 height 15
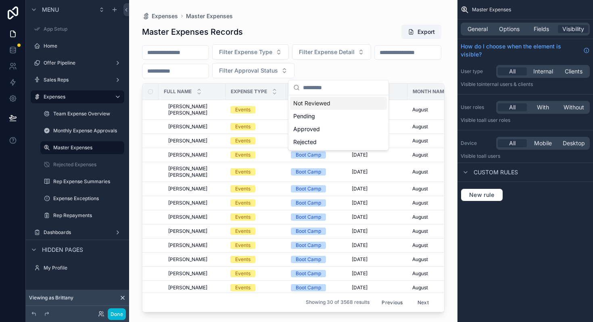
click at [352, 105] on div "Not Reviewed" at bounding box center [338, 103] width 97 height 13
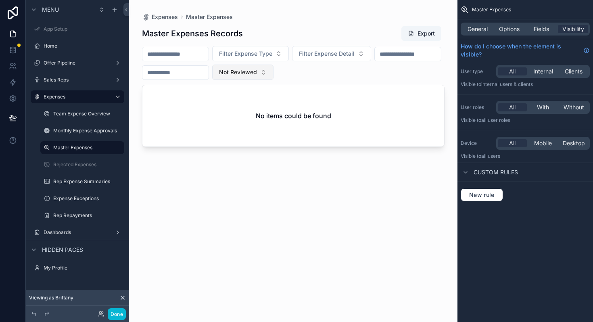
click at [257, 73] on span "Not Reviewed" at bounding box center [238, 72] width 38 height 8
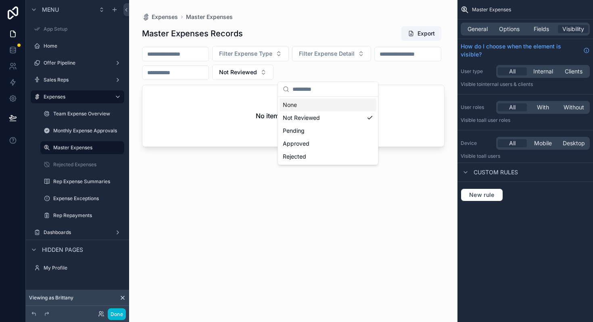
click at [313, 108] on div "None" at bounding box center [327, 104] width 97 height 13
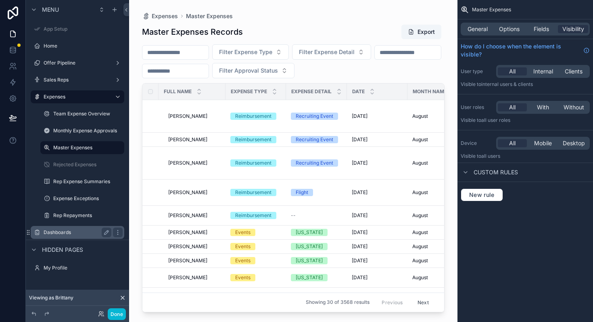
click at [74, 229] on label "Dashboards" at bounding box center [76, 232] width 65 height 6
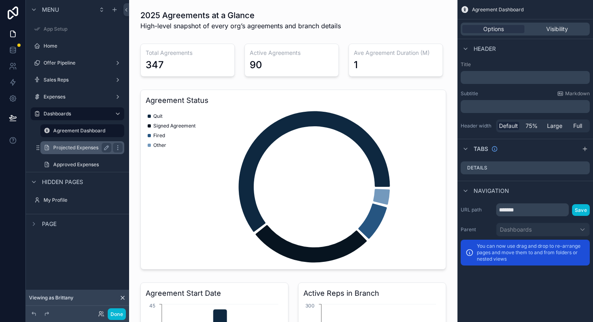
drag, startPoint x: 76, startPoint y: 227, endPoint x: 76, endPoint y: 145, distance: 82.2
click at [76, 145] on div "Menu App Setup Home Offer Pipeline Sales Reps Expenses Dashboards Agreement Das…" at bounding box center [77, 126] width 103 height 252
click at [76, 145] on label "Projected Expenses" at bounding box center [80, 147] width 55 height 6
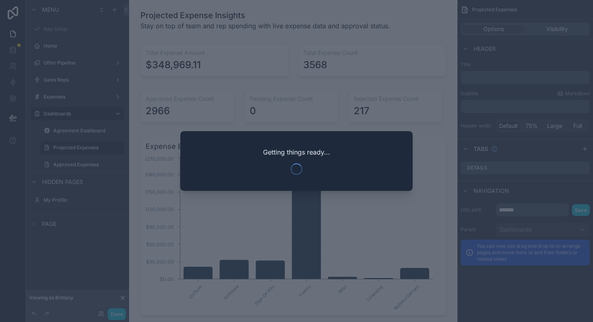
click at [185, 79] on div at bounding box center [296, 161] width 593 height 322
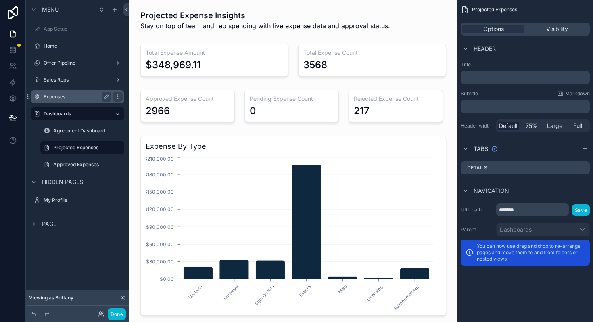
click at [84, 92] on div "Expenses" at bounding box center [77, 96] width 90 height 13
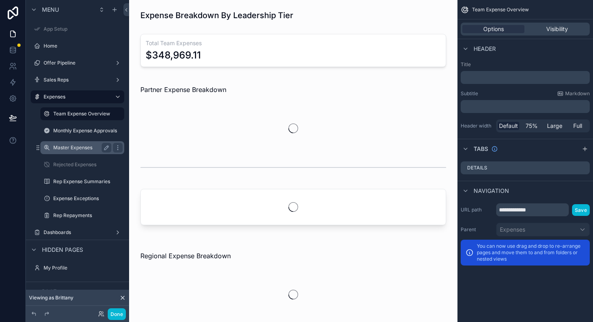
click at [90, 152] on div "Master Expenses" at bounding box center [82, 147] width 81 height 13
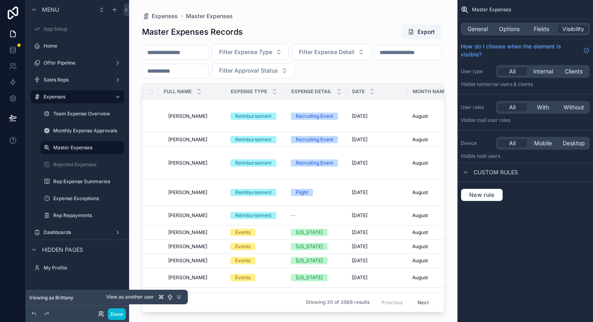
click at [102, 316] on icon at bounding box center [101, 313] width 6 height 6
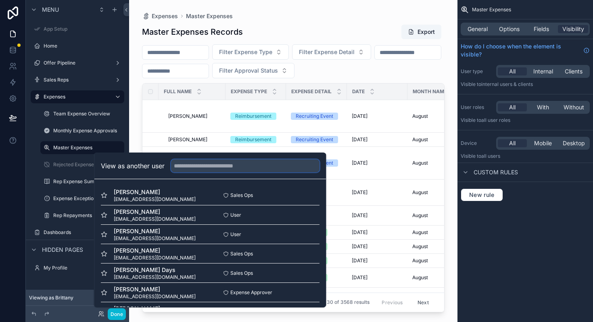
click at [226, 169] on input "text" at bounding box center [245, 165] width 148 height 13
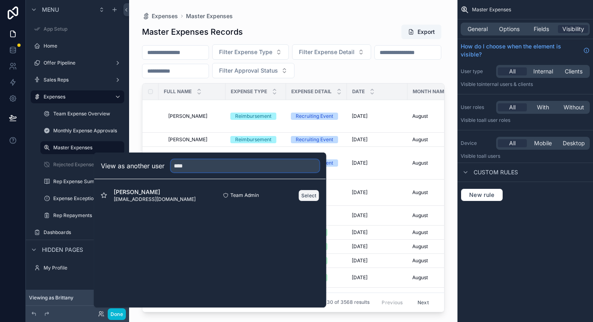
type input "****"
click at [309, 193] on button "Select" at bounding box center [308, 195] width 21 height 12
